Goal: Find specific page/section: Find specific page/section

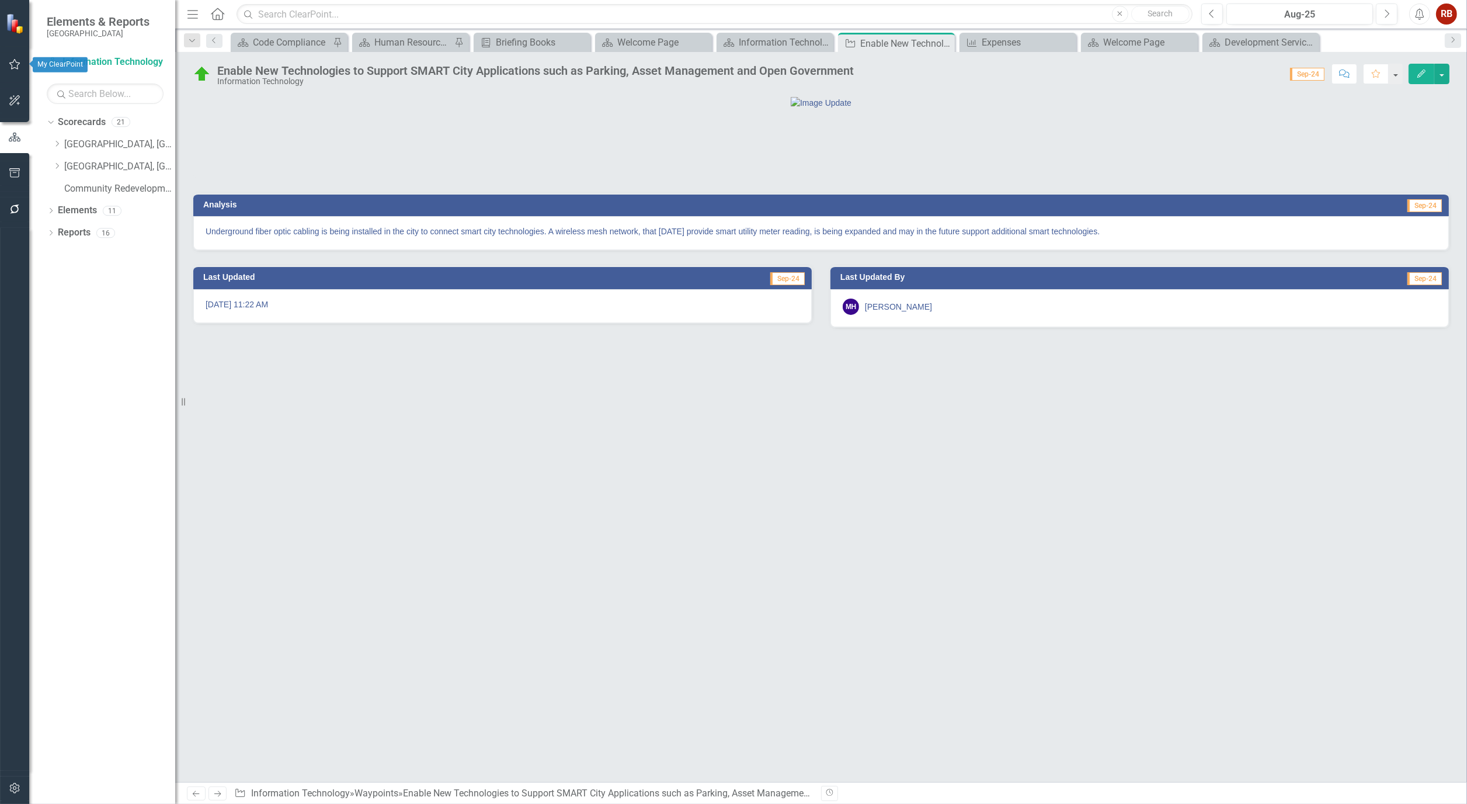
click at [10, 68] on icon "button" at bounding box center [15, 64] width 12 height 9
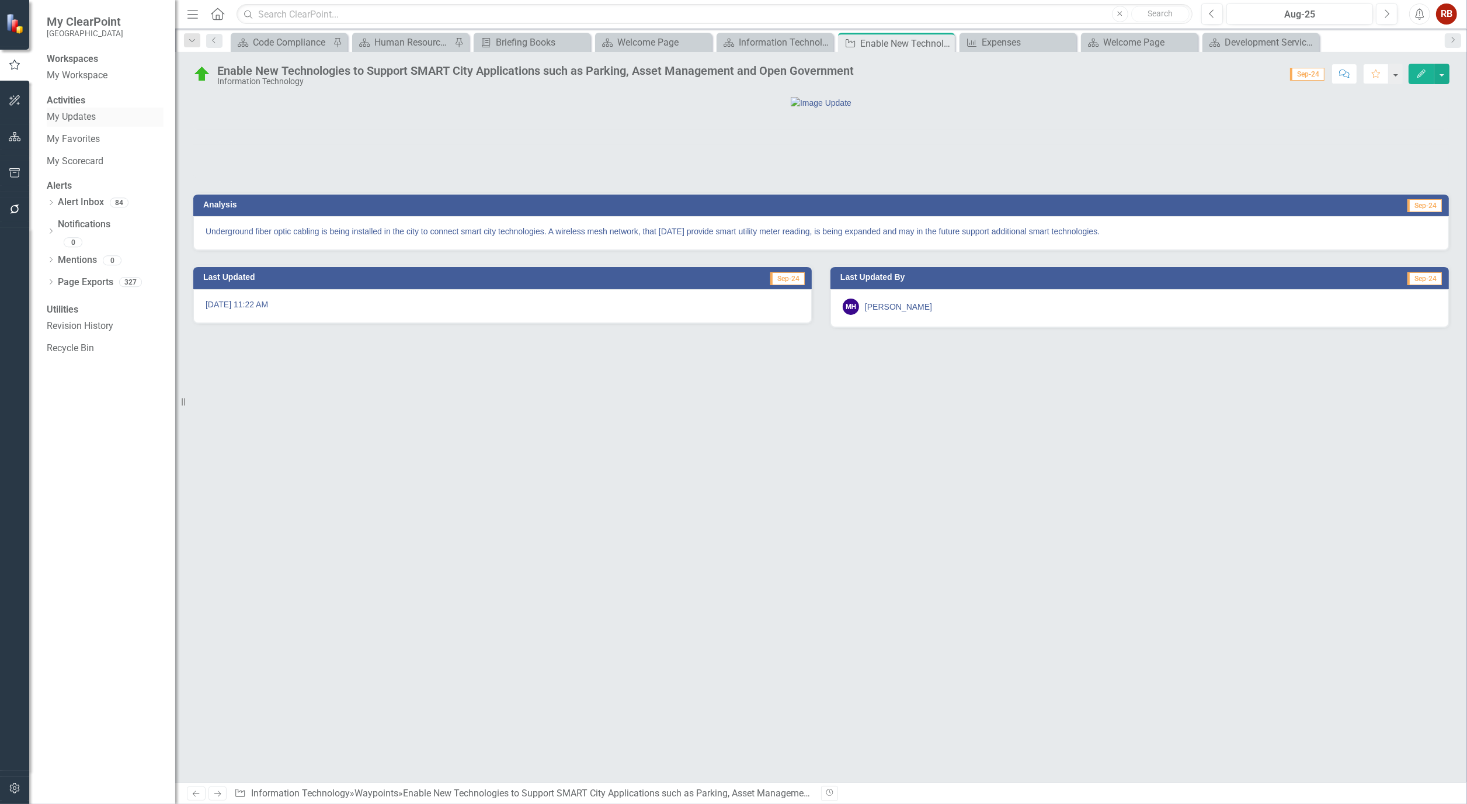
click at [82, 124] on link "My Updates" at bounding box center [105, 116] width 117 height 13
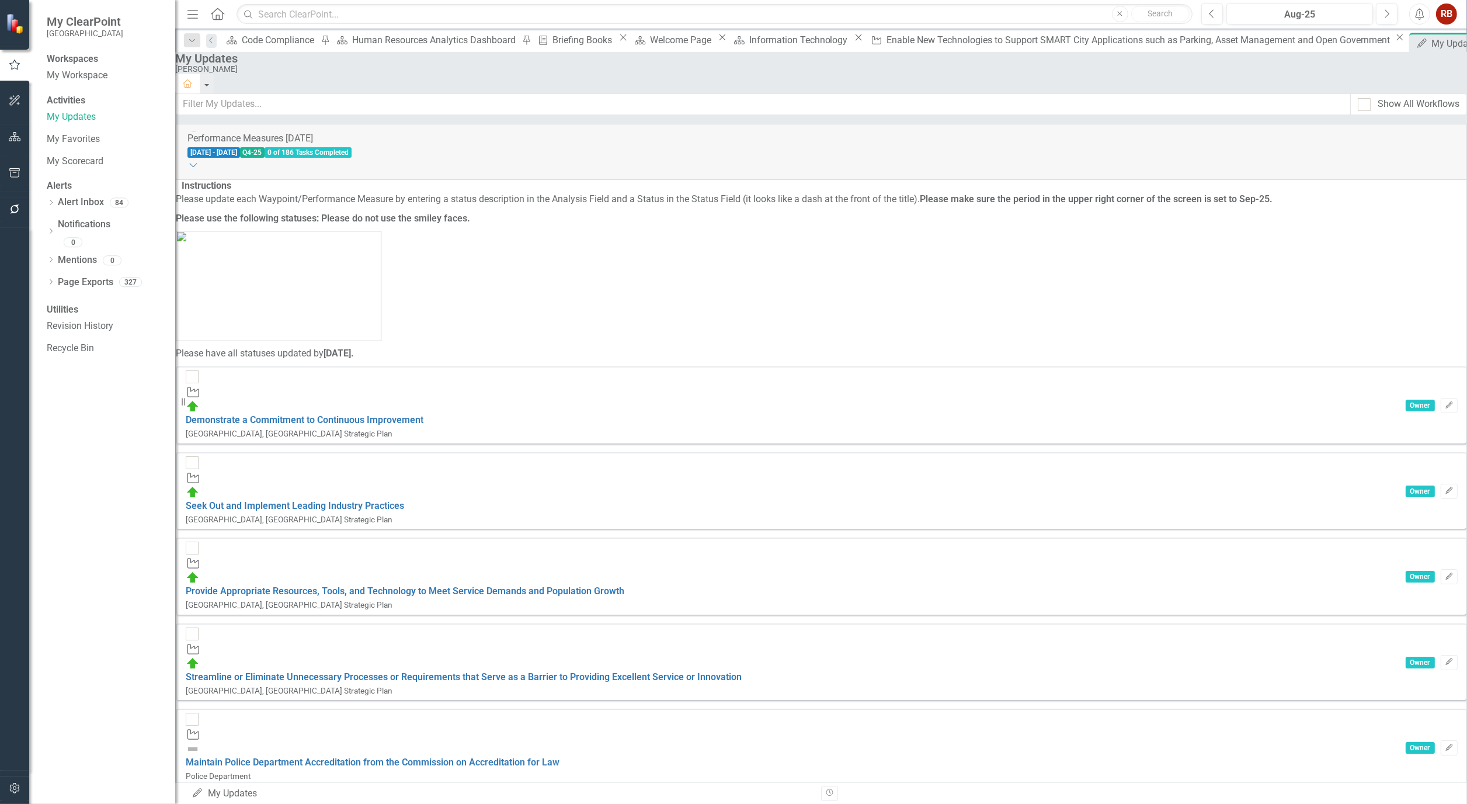
click at [425, 374] on div "Waypoint Demonstrate a Commitment to Continuous Improvement [GEOGRAPHIC_DATA], …" at bounding box center [821, 404] width 1291 height 77
click at [423, 414] on link "Demonstrate a Commitment to Continuous Improvement" at bounding box center [305, 419] width 238 height 11
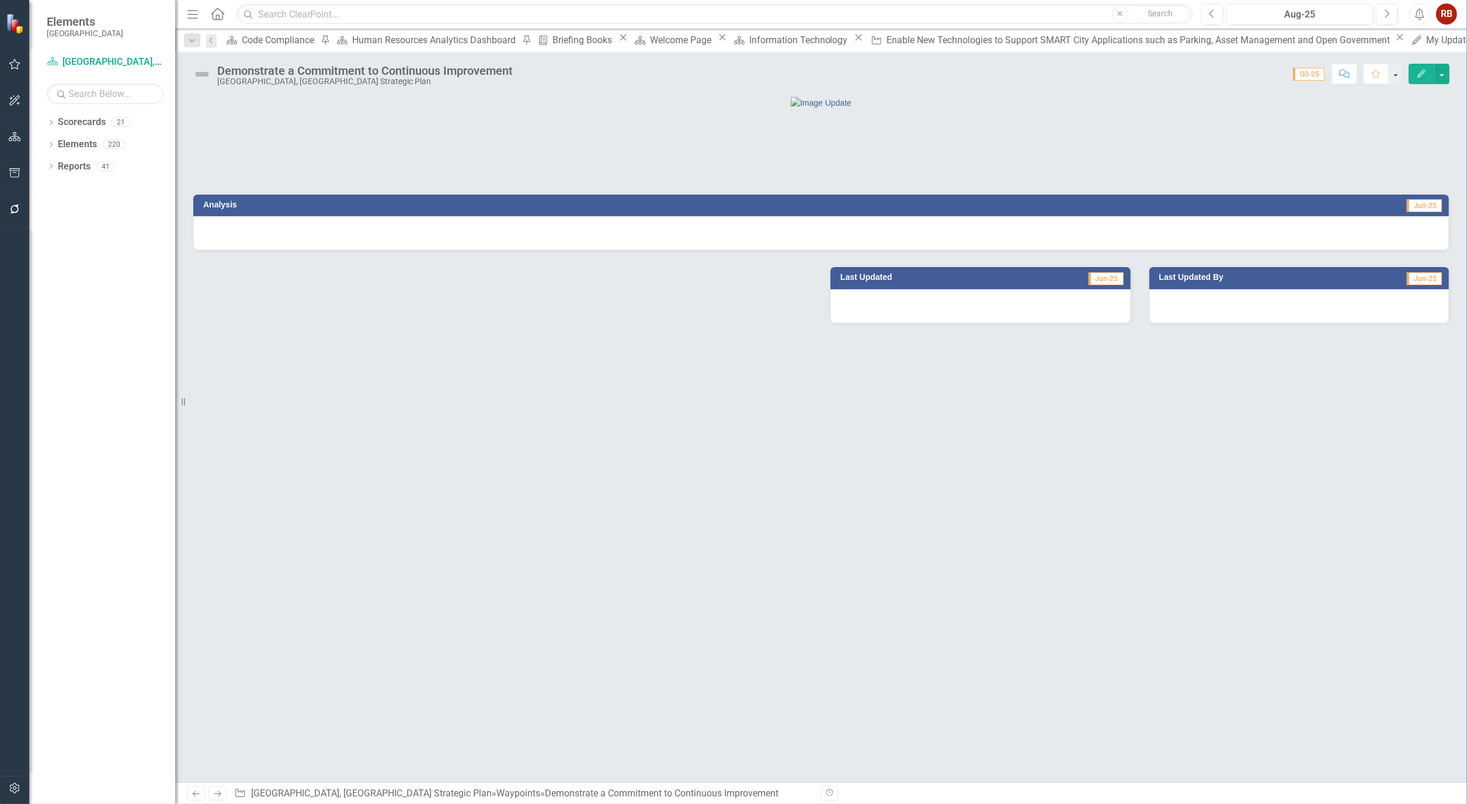
click at [355, 250] on div at bounding box center [820, 233] width 1255 height 34
